Goal: Navigation & Orientation: Find specific page/section

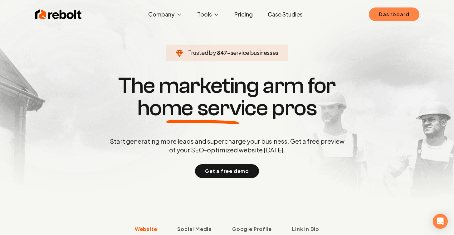
click at [385, 14] on link "Dashboard" at bounding box center [394, 14] width 50 height 14
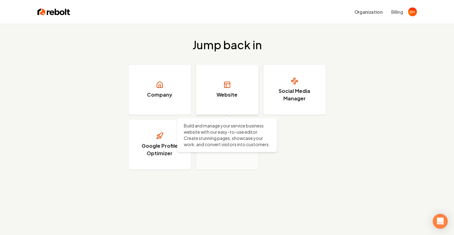
click at [222, 83] on link "Website" at bounding box center [227, 90] width 62 height 50
click at [227, 73] on link "Website" at bounding box center [227, 90] width 62 height 50
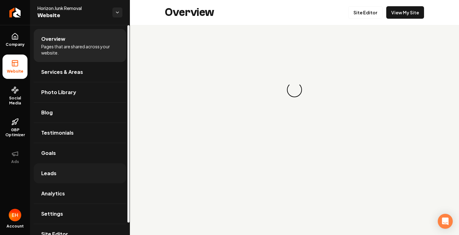
click at [58, 171] on link "Leads" at bounding box center [80, 173] width 92 height 20
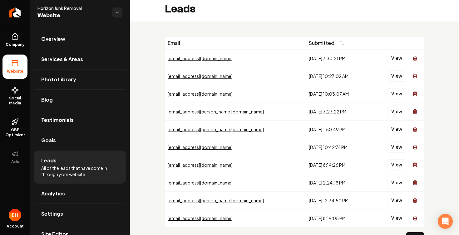
scroll to position [2, 0]
